Goal: Information Seeking & Learning: Check status

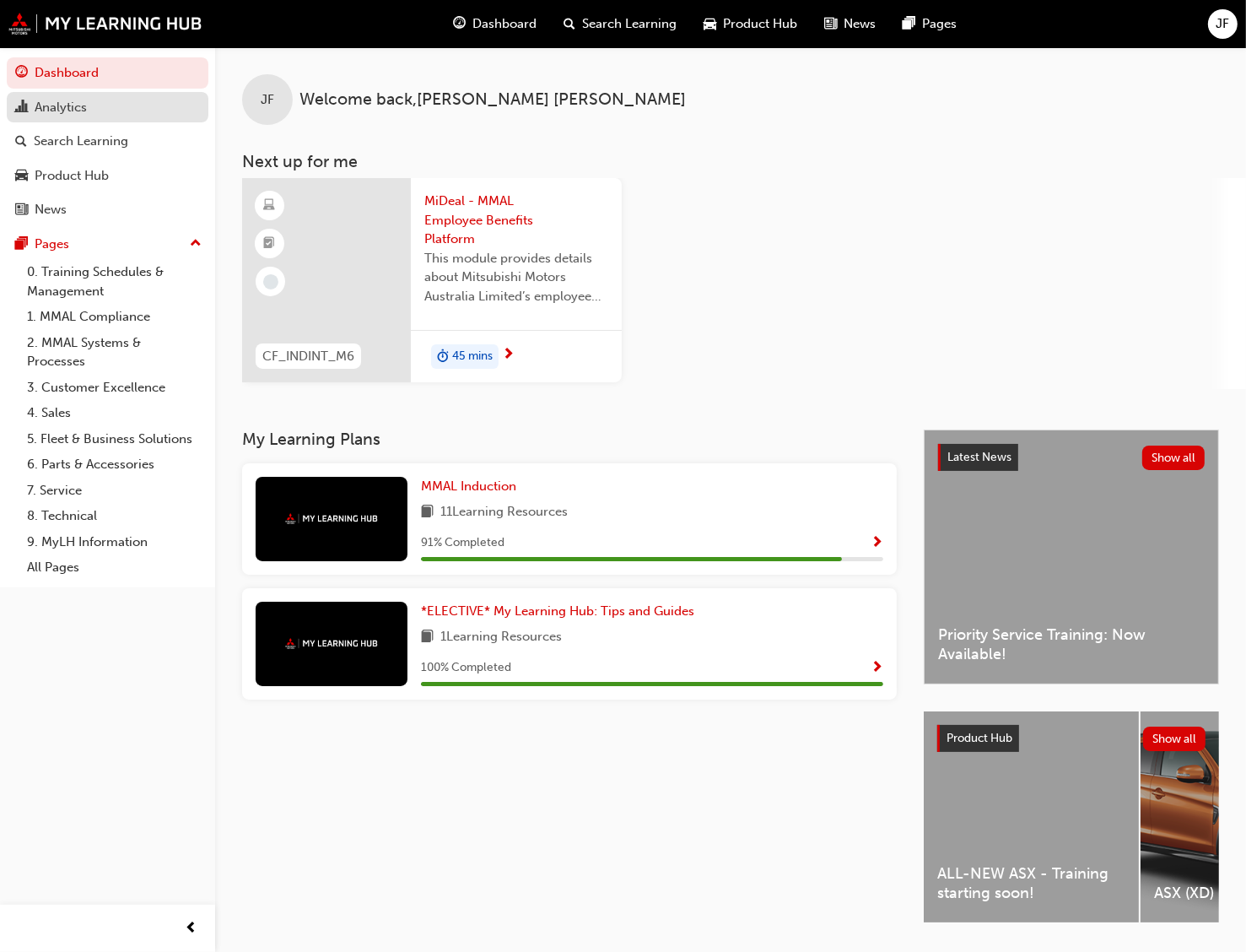
click at [68, 108] on div "Analytics" at bounding box center [60, 107] width 52 height 20
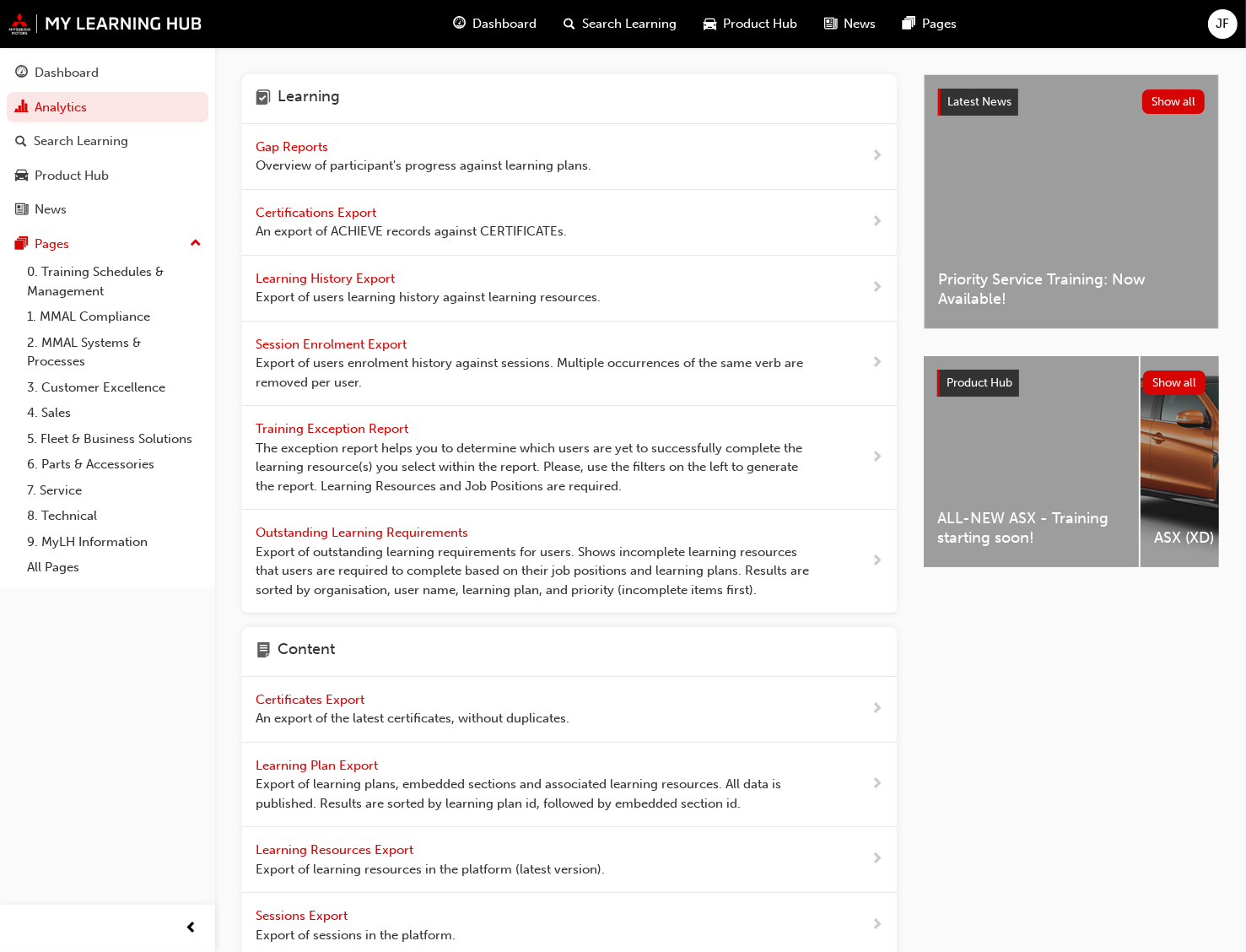
click at [277, 144] on span "Gap Reports" at bounding box center [293, 146] width 76 height 15
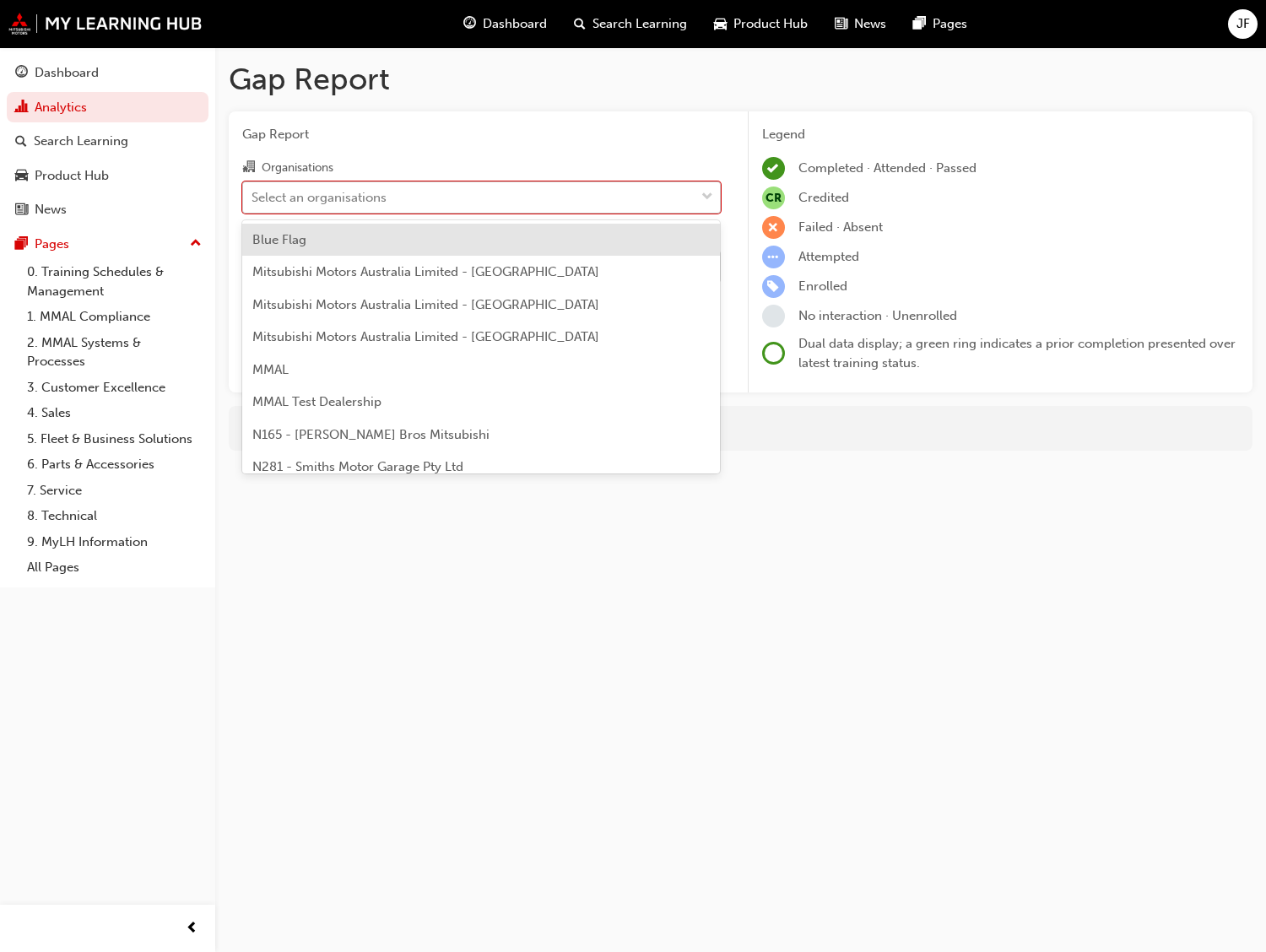
click at [702, 197] on span "down-icon" at bounding box center [707, 197] width 12 height 22
click at [253, 197] on input "Organisations option Blue Flag focused, 1 of 202. 202 results available. Use Up…" at bounding box center [252, 196] width 2 height 15
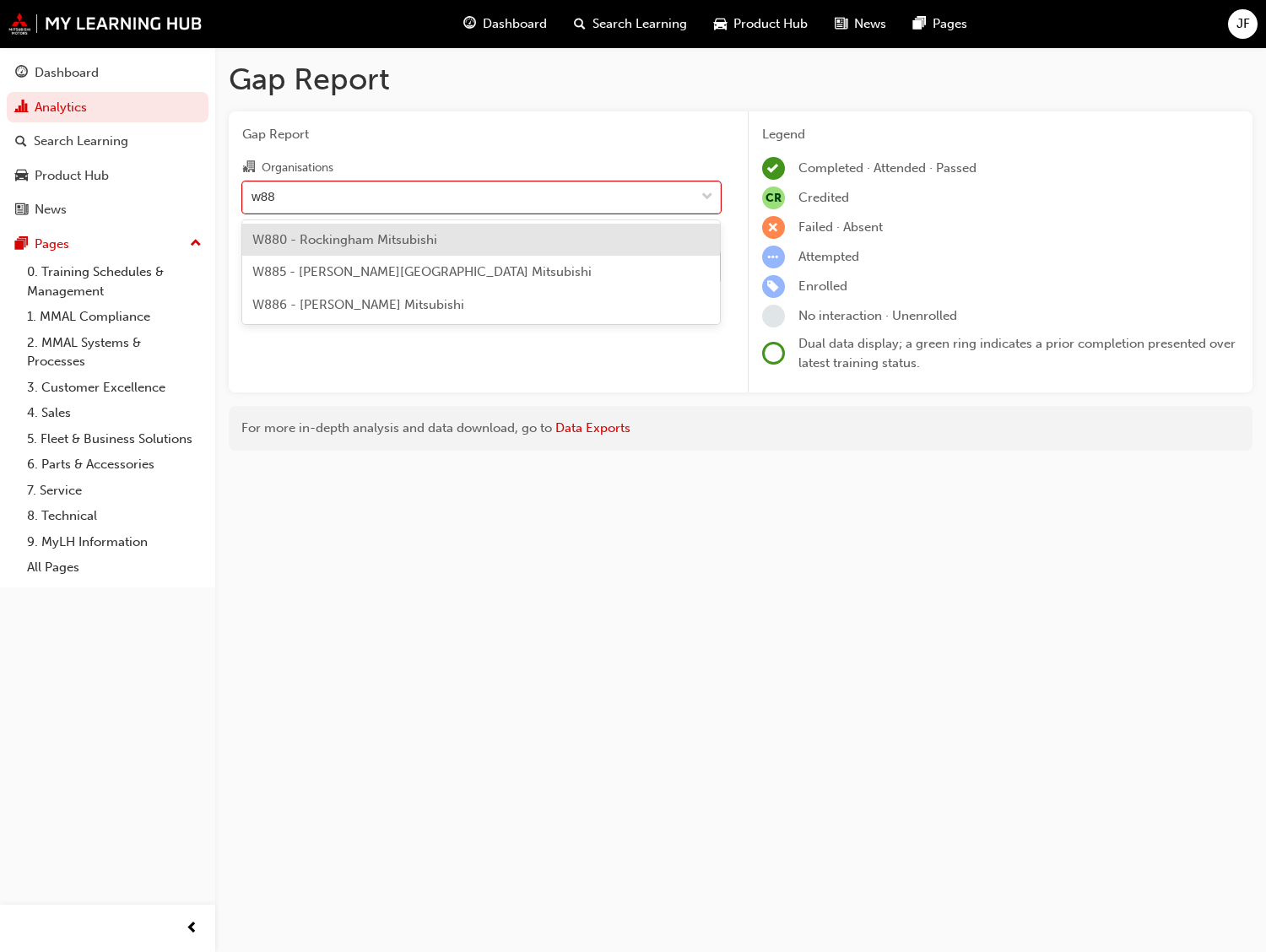
type input "w886"
click at [320, 244] on span "W886 - [PERSON_NAME] Mitsubishi" at bounding box center [358, 238] width 212 height 15
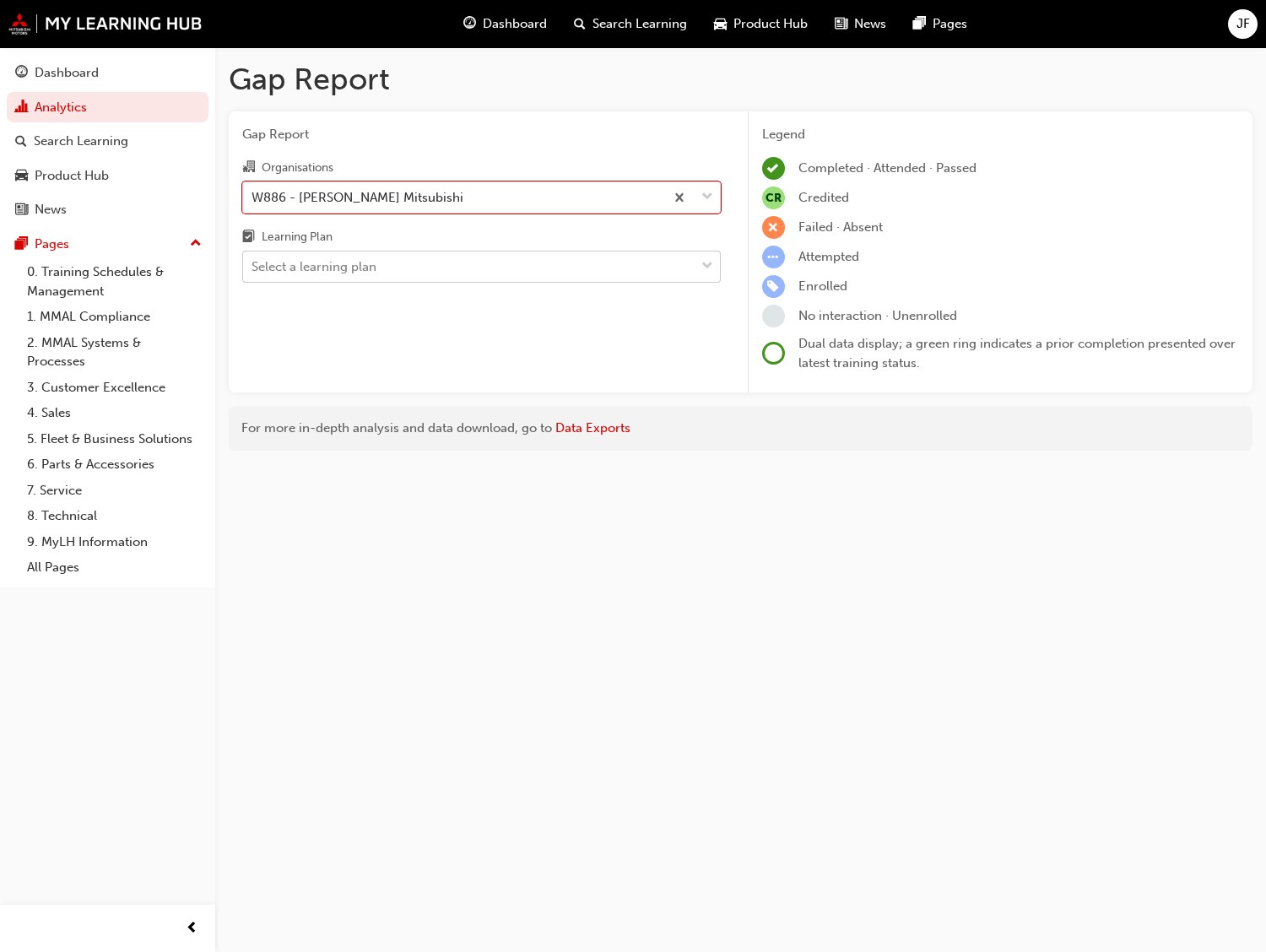
click at [331, 268] on div "Select a learning plan" at bounding box center [314, 267] width 125 height 20
click at [253, 268] on input "Learning Plan Select a learning plan" at bounding box center [252, 266] width 2 height 15
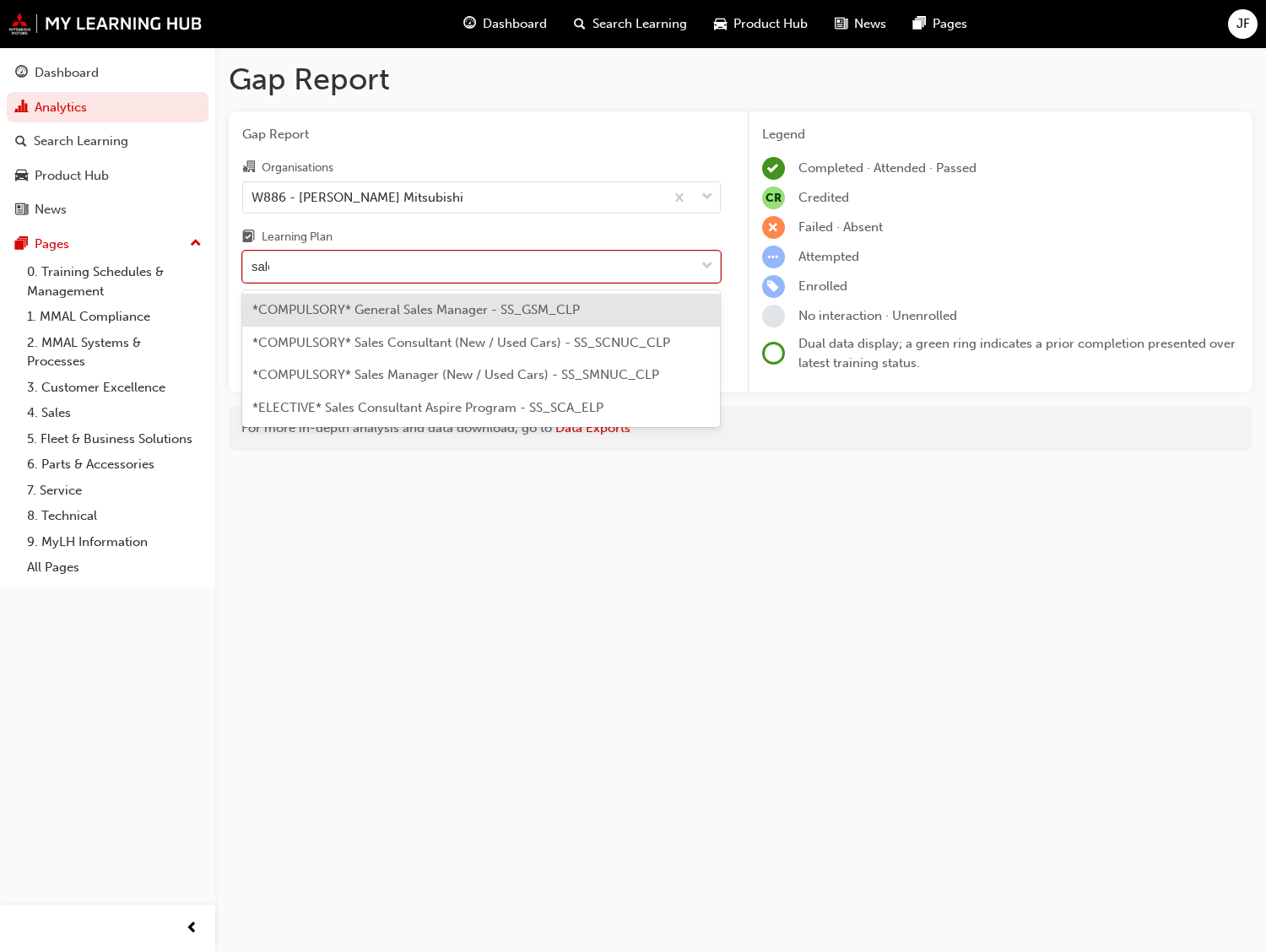
type input "sales"
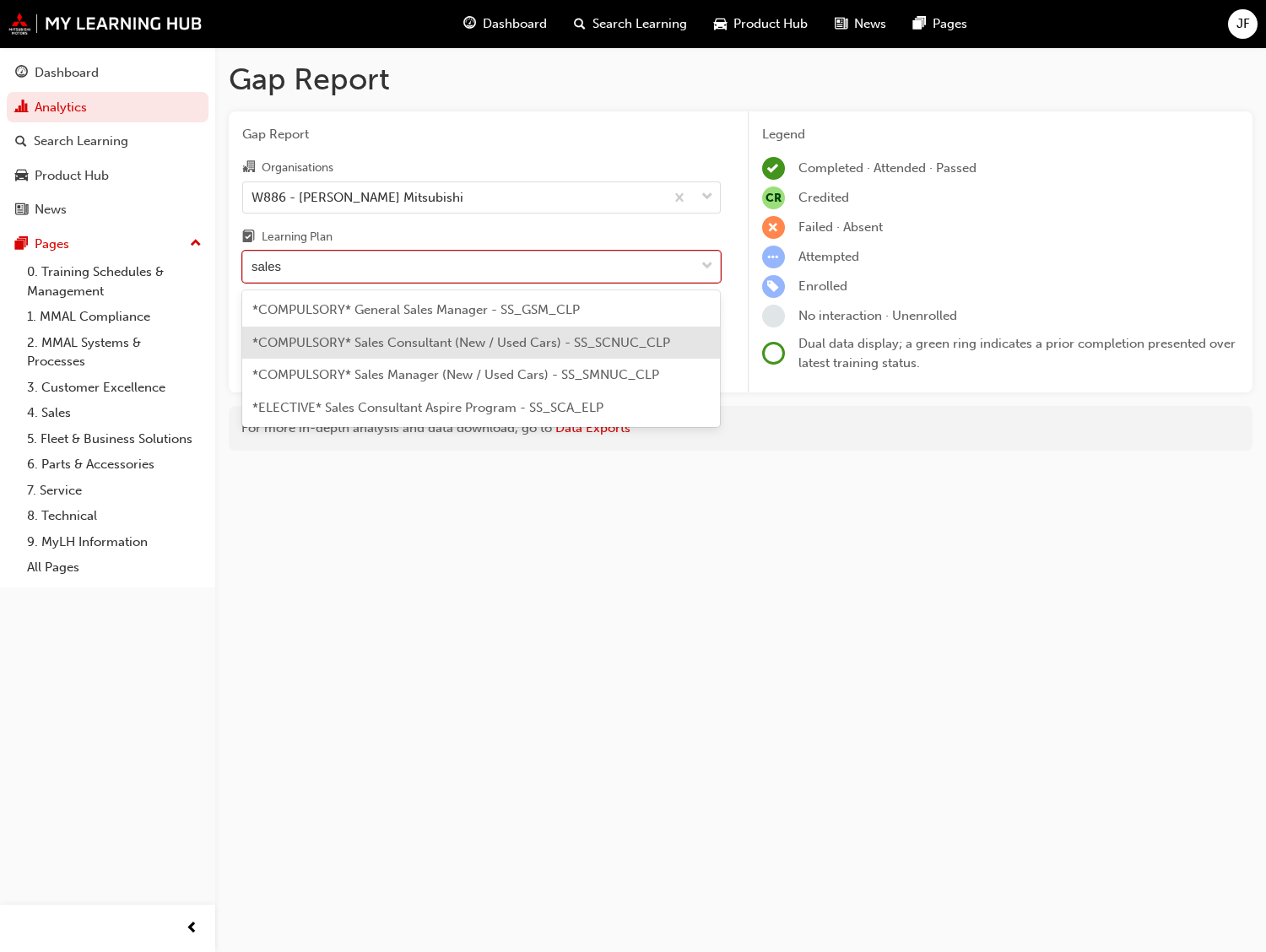
click at [391, 342] on span "*COMPULSORY* Sales Consultant (New / Used Cars) - SS_SCNUC_CLP" at bounding box center [461, 342] width 418 height 15
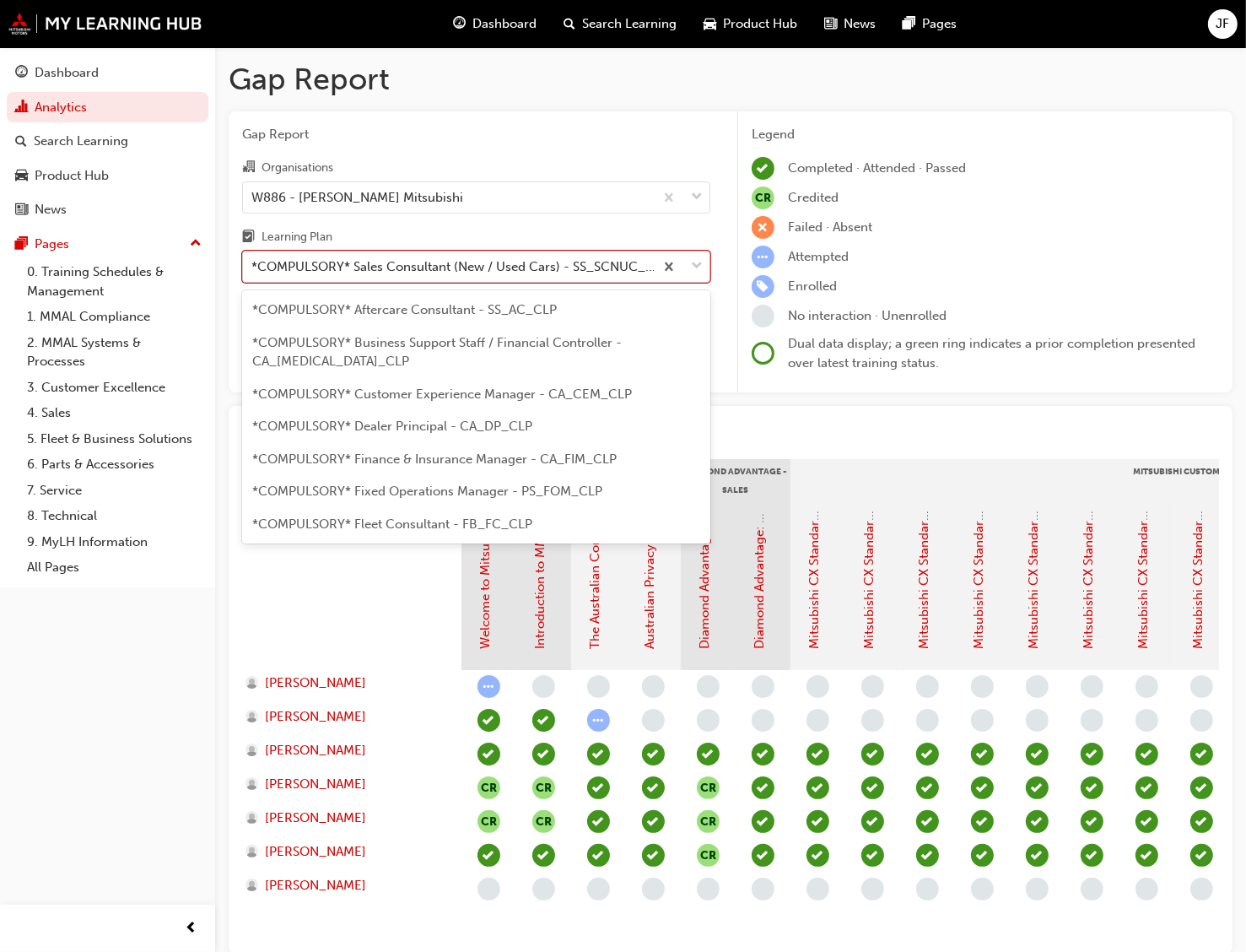
click at [703, 267] on div at bounding box center [681, 266] width 56 height 31
click at [253, 267] on input "Learning Plan option *COMPULSORY* Sales Consultant (New / Used Cars) - SS_SCNUC…" at bounding box center [252, 266] width 2 height 15
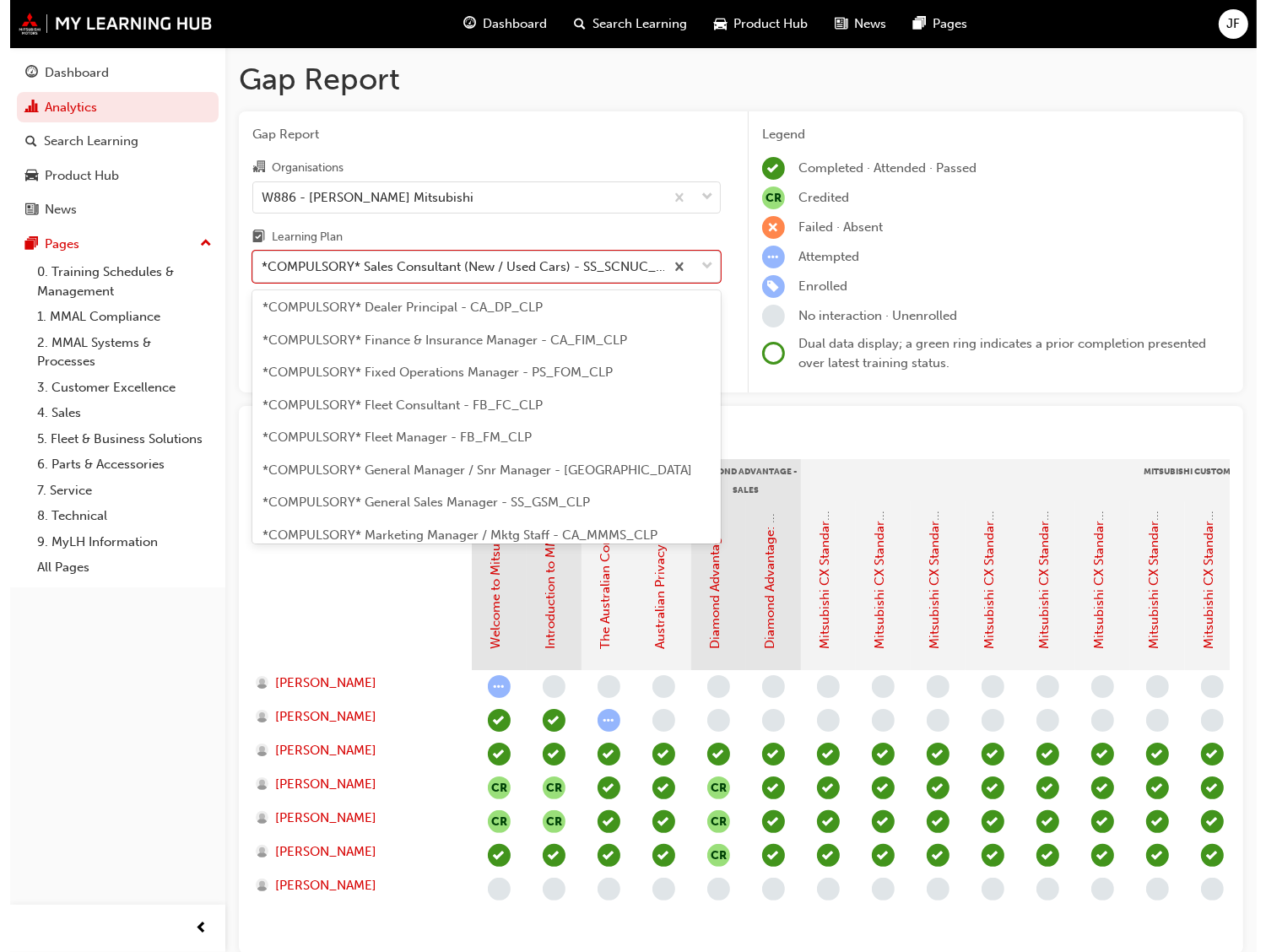
scroll to position [78, 0]
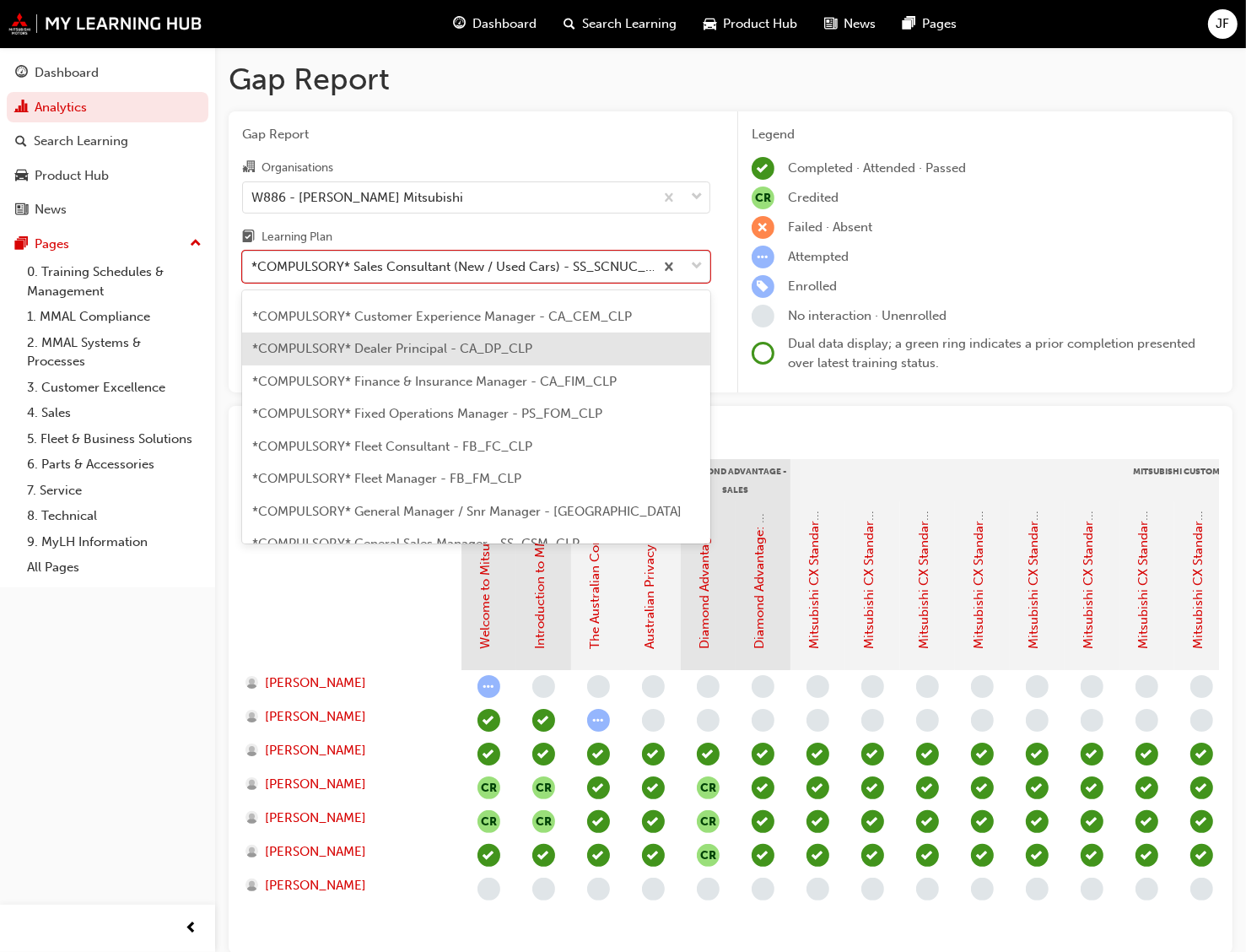
click at [373, 349] on span "*COMPULSORY* Dealer Principal - CA_DP_CLP" at bounding box center [392, 348] width 280 height 15
